Goal: Information Seeking & Learning: Learn about a topic

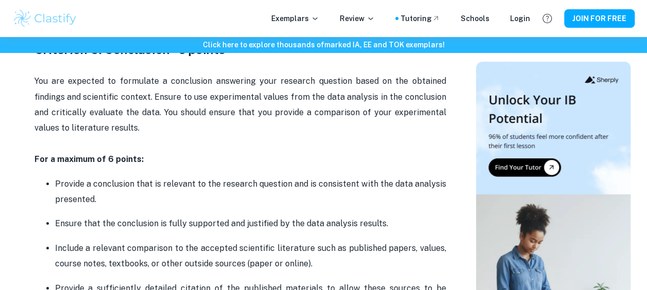
scroll to position [1755, 0]
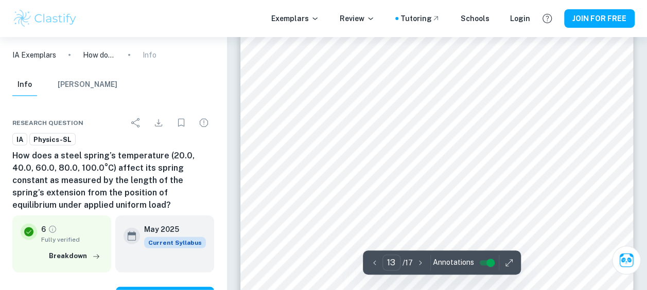
scroll to position [7115, 0]
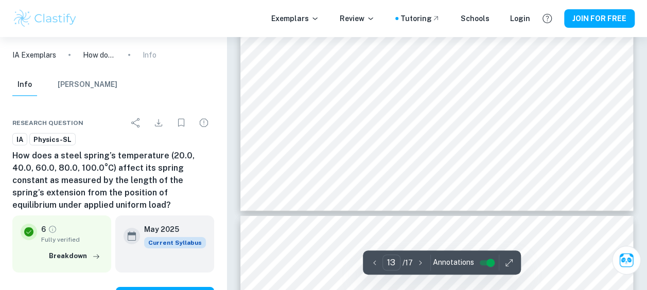
type input "14"
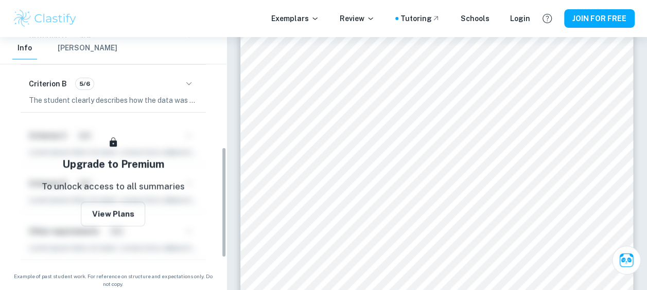
scroll to position [324, 0]
